Goal: Navigation & Orientation: Find specific page/section

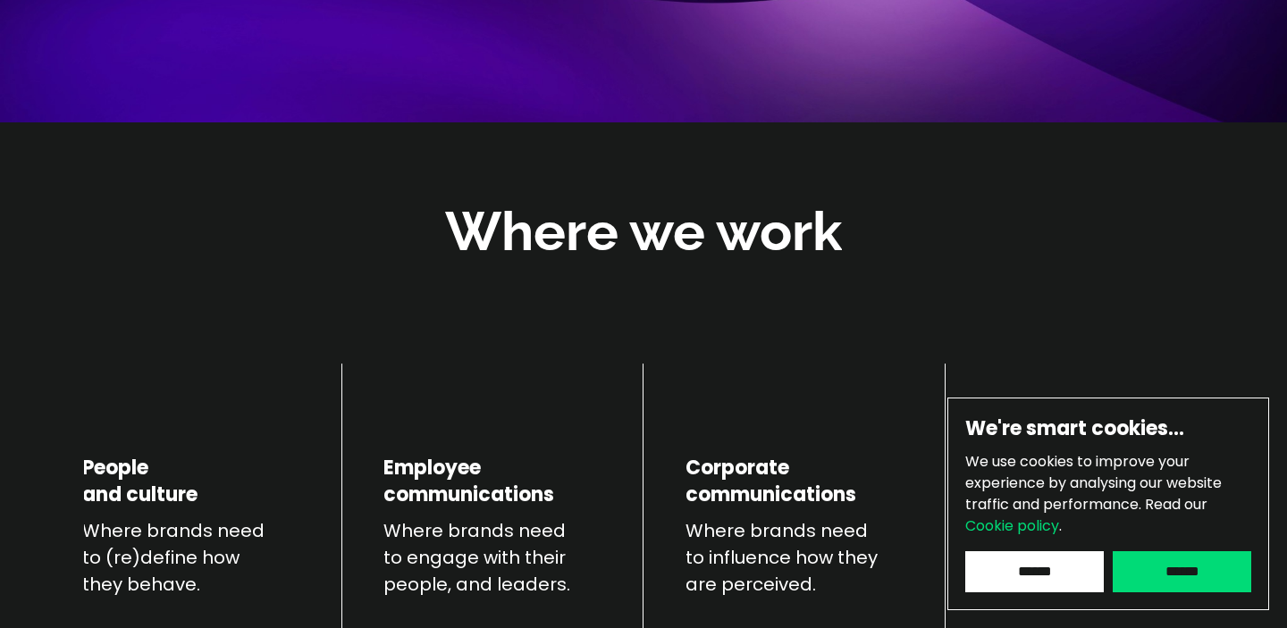
scroll to position [514, 0]
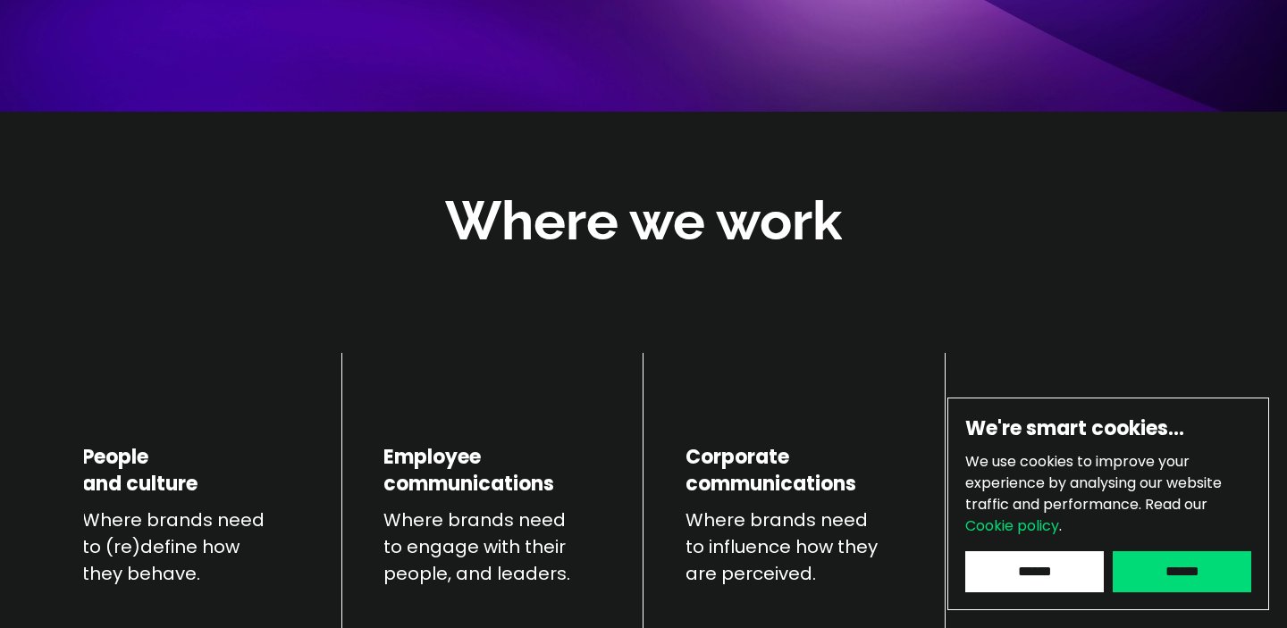
click at [1046, 572] on input "******" at bounding box center [1034, 572] width 139 height 41
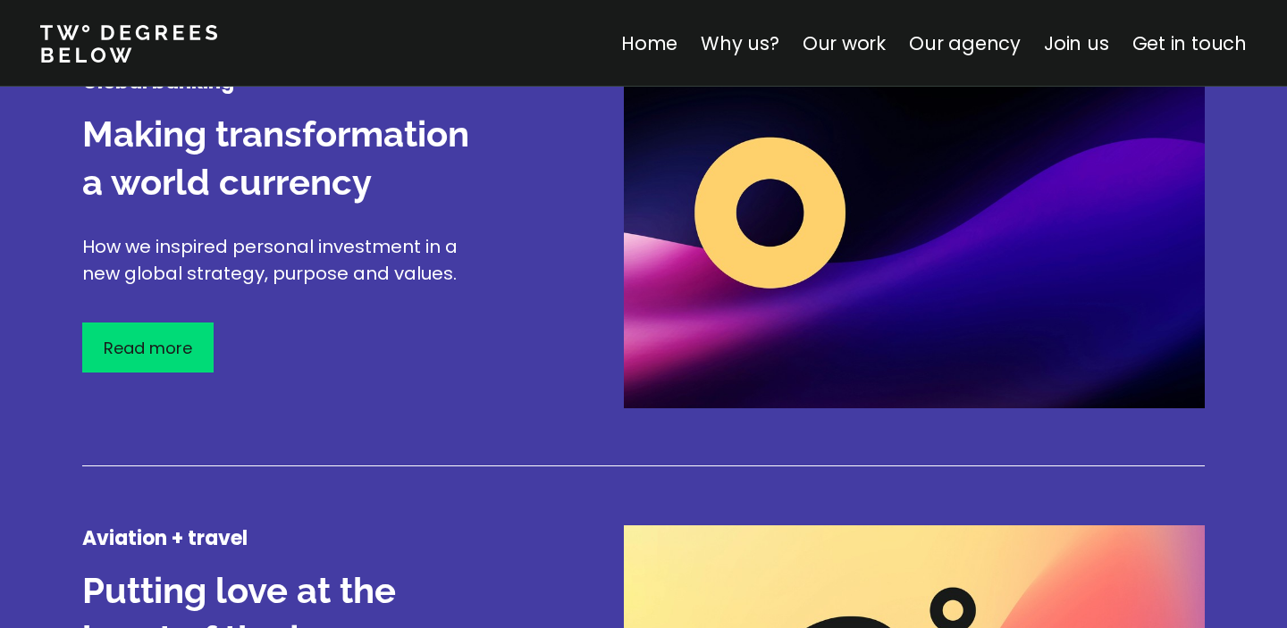
scroll to position [2340, 0]
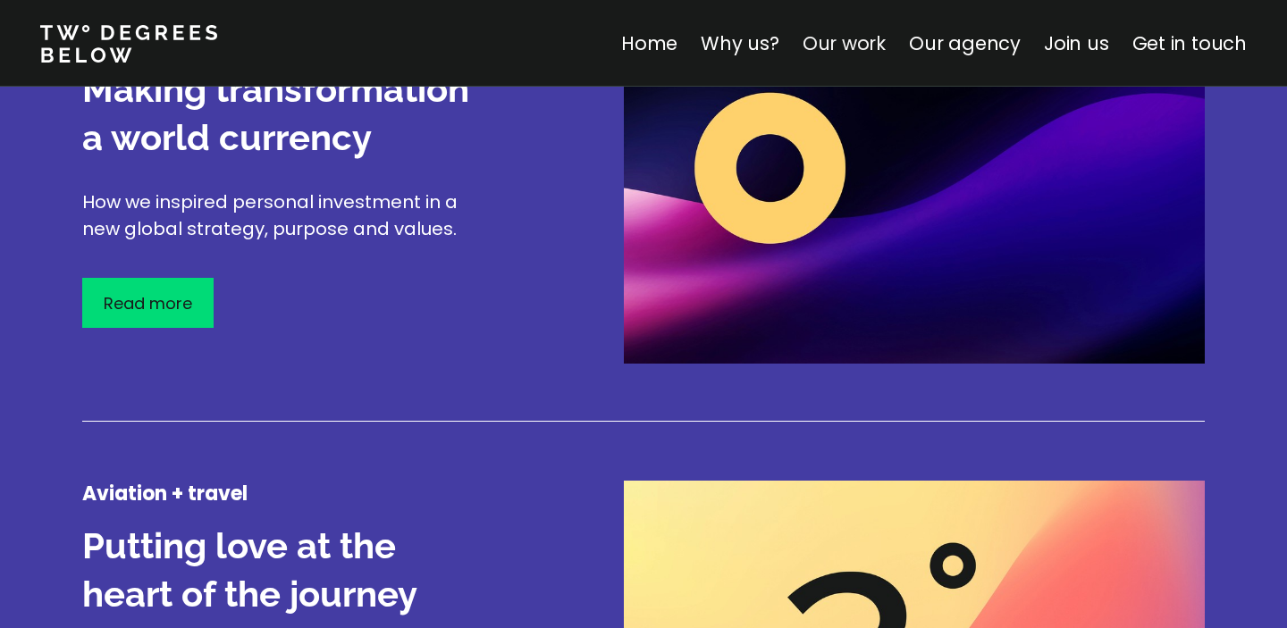
click at [855, 38] on link "Our work" at bounding box center [844, 43] width 83 height 26
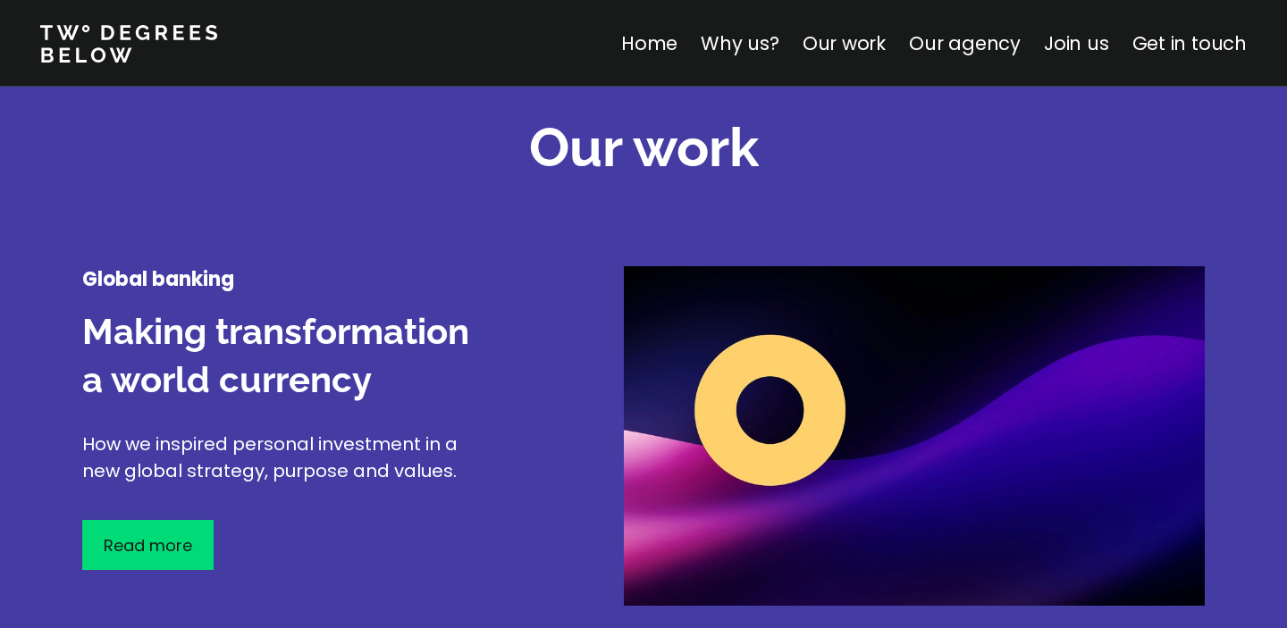
scroll to position [2094, 0]
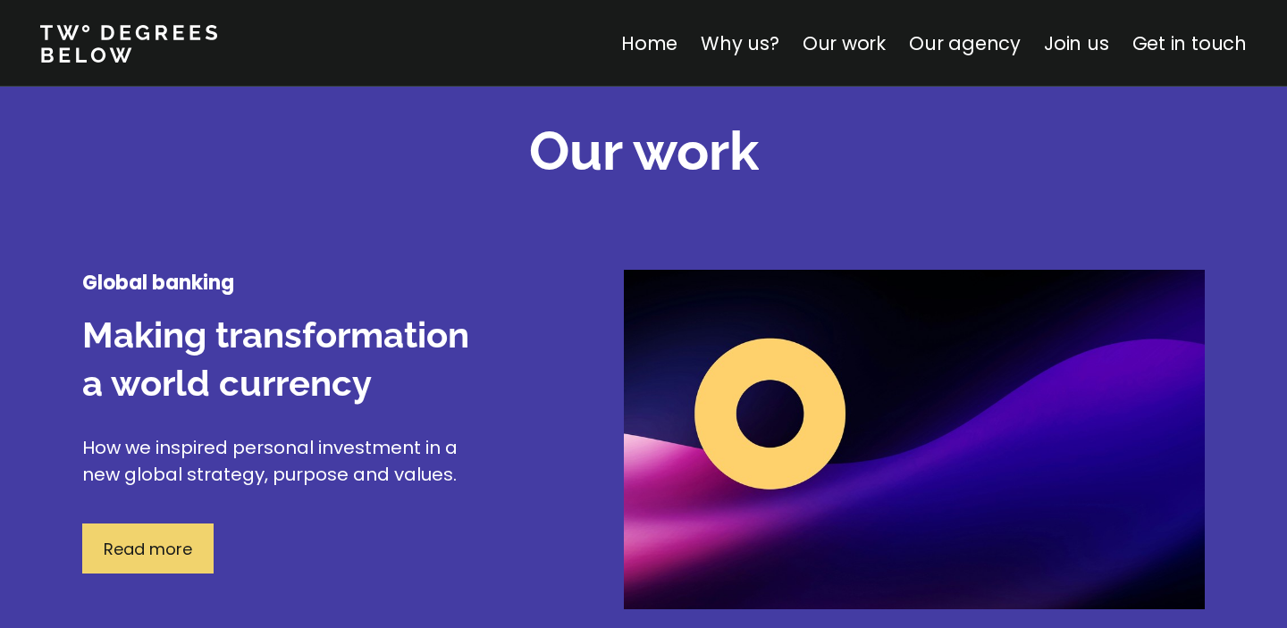
click at [114, 553] on p "Read more" at bounding box center [148, 549] width 88 height 24
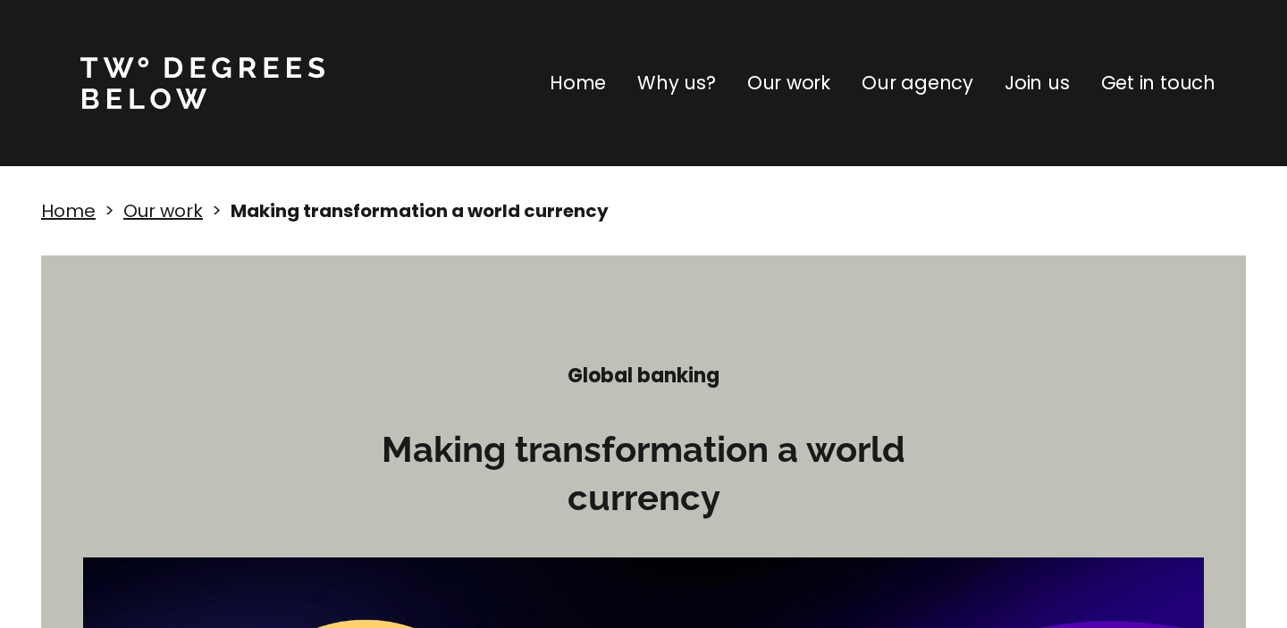
click at [803, 82] on p "Our work" at bounding box center [788, 83] width 83 height 29
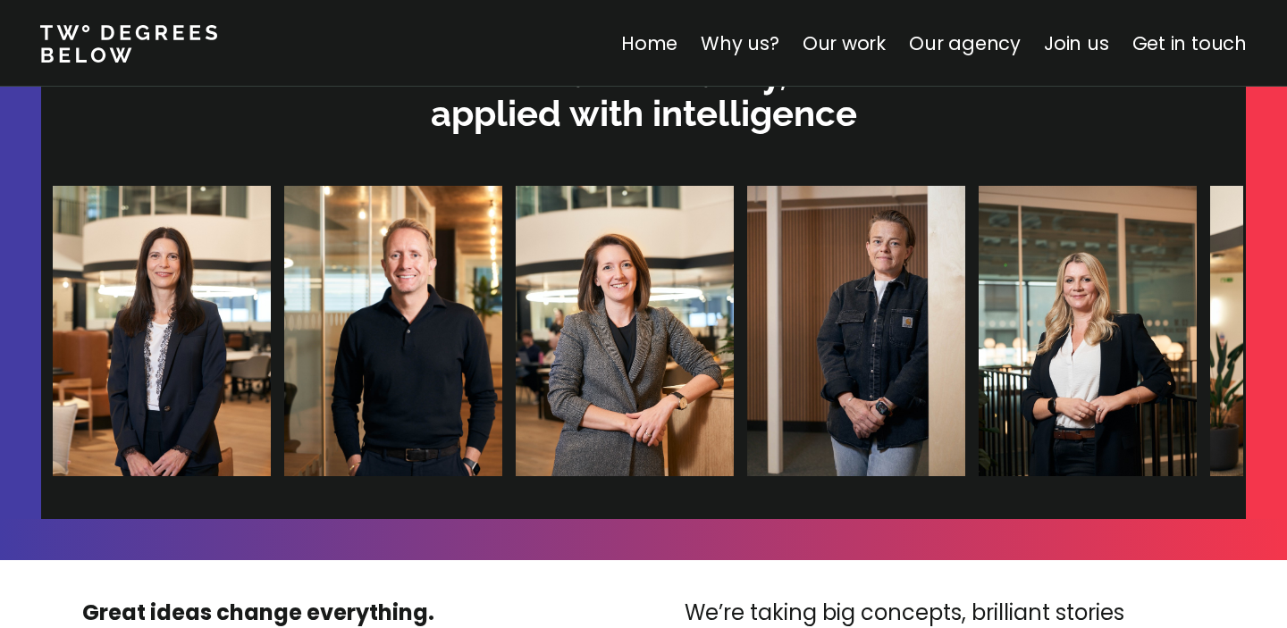
scroll to position [3891, 0]
